Goal: Navigation & Orientation: Find specific page/section

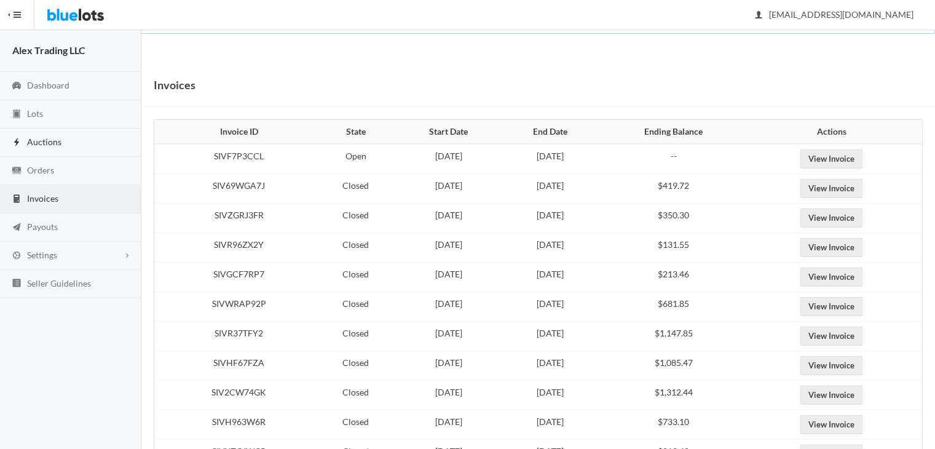
click at [55, 143] on span "Auctions" at bounding box center [44, 141] width 34 height 10
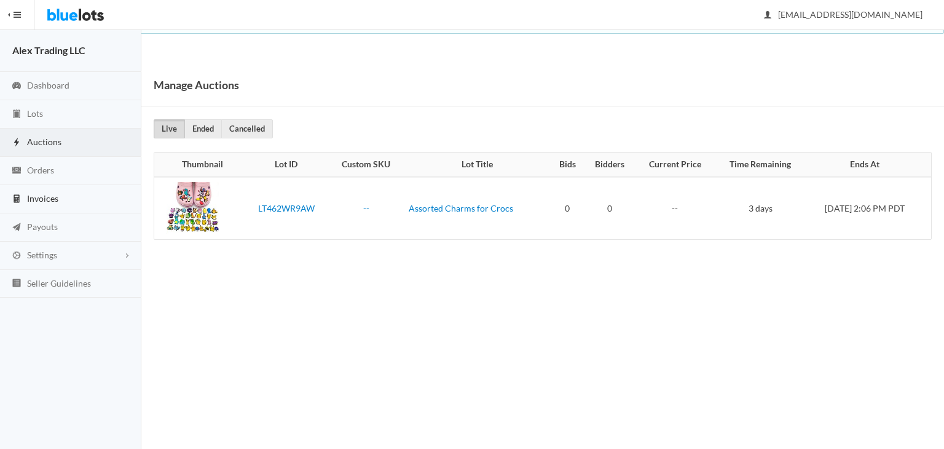
click at [59, 196] on link "Invoices" at bounding box center [70, 199] width 141 height 28
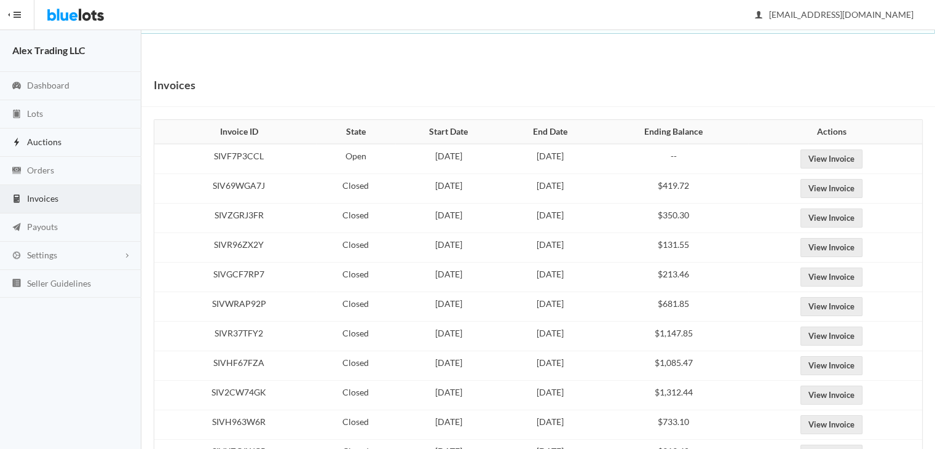
click at [55, 128] on link "Auctions" at bounding box center [70, 142] width 141 height 28
